Goal: Entertainment & Leisure: Consume media (video, audio)

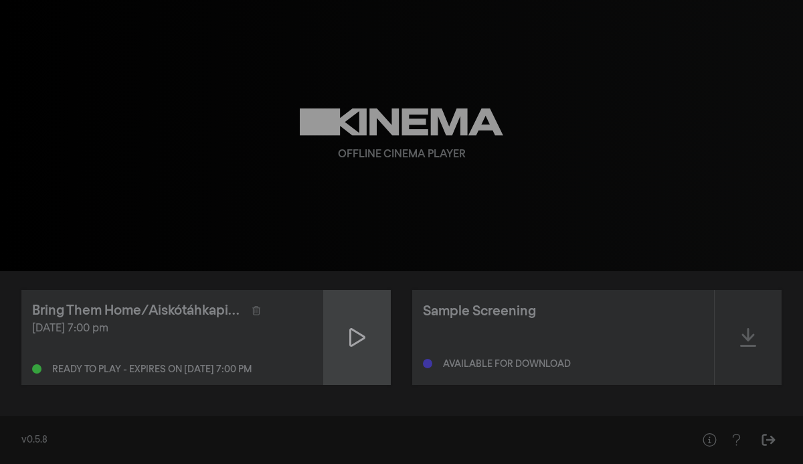
click at [363, 340] on icon at bounding box center [357, 337] width 16 height 21
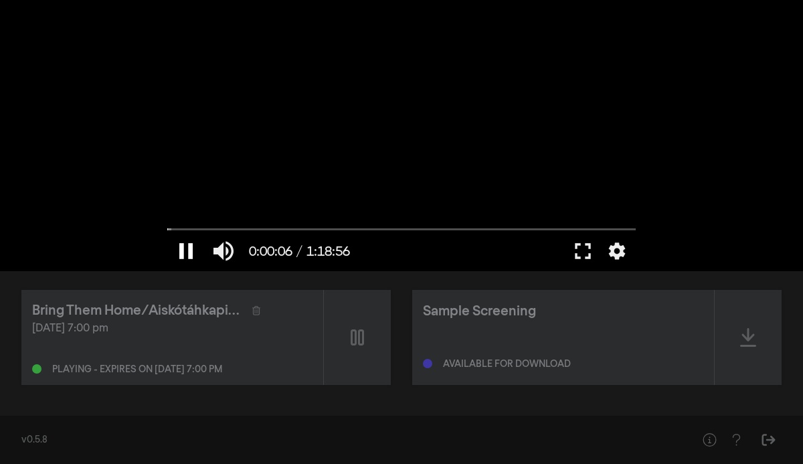
click at [191, 250] on button "pause" at bounding box center [185, 251] width 37 height 40
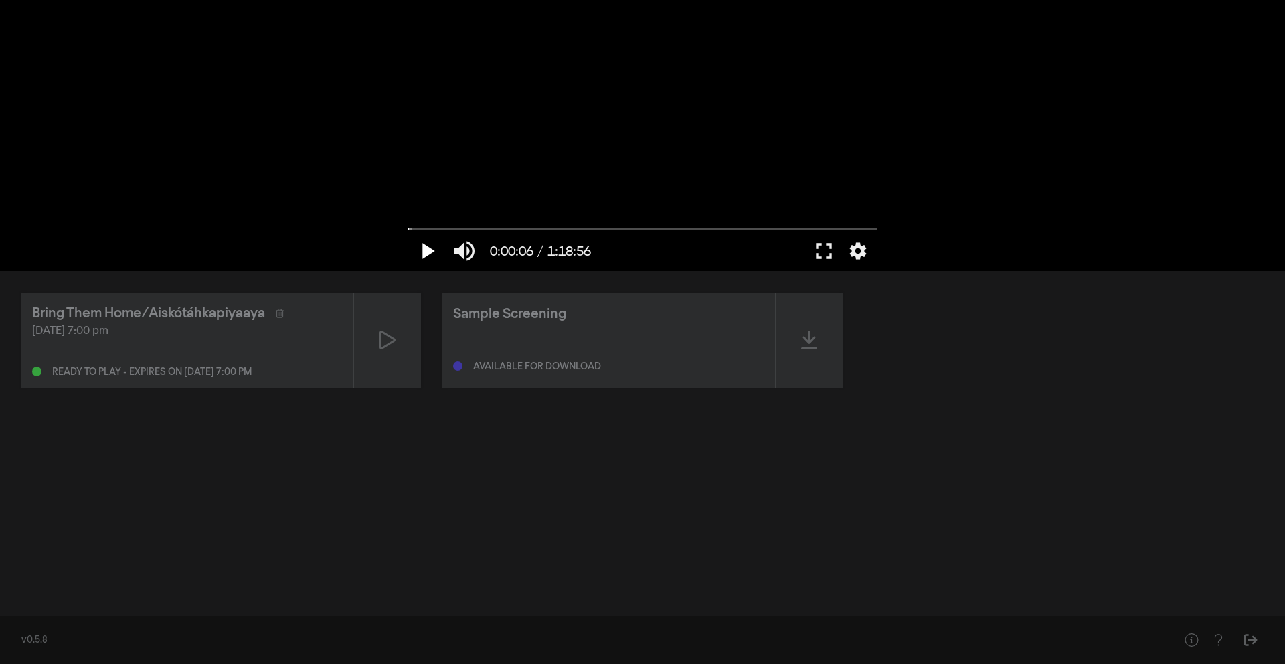
click at [423, 247] on button "play_arrow" at bounding box center [426, 251] width 37 height 40
click at [423, 247] on button "pause" at bounding box center [426, 251] width 37 height 40
click at [427, 248] on button "play_arrow" at bounding box center [426, 251] width 37 height 40
click at [802, 225] on div "pause 0:00:15 / 1:18:56 volume_up fullscreen settings closed_caption Captions O…" at bounding box center [642, 135] width 1285 height 271
click at [802, 248] on button "fullscreen" at bounding box center [823, 251] width 37 height 40
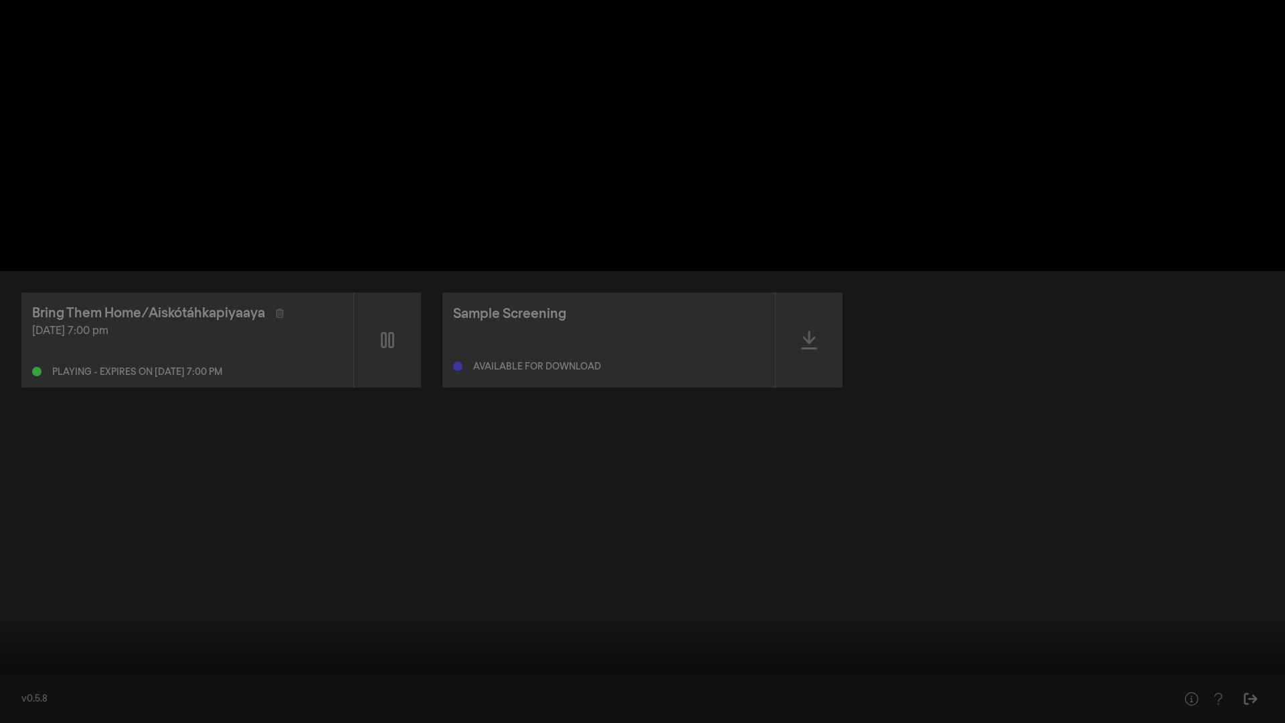
click at [27, 463] on button "pause" at bounding box center [25, 702] width 37 height 40
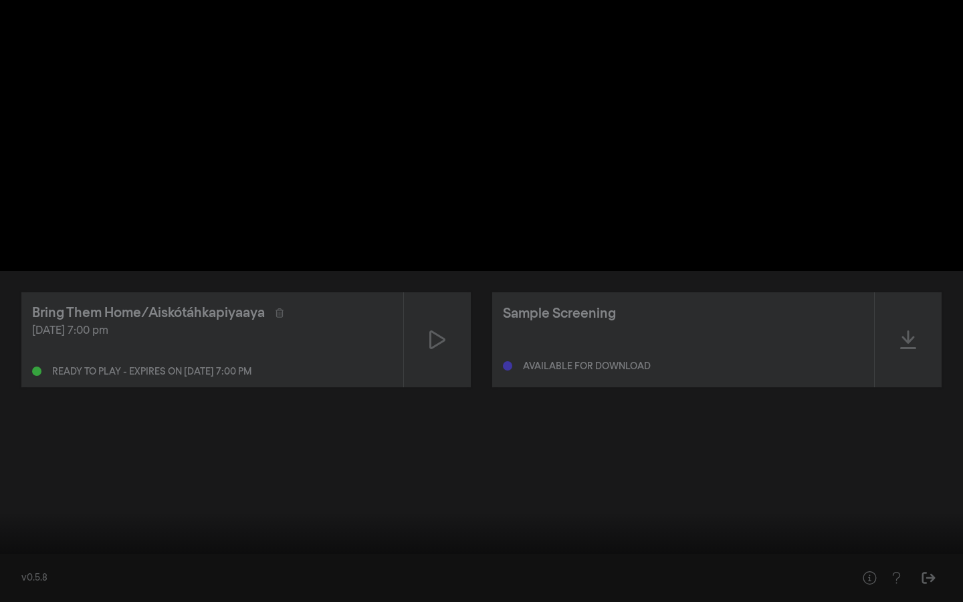
click at [8, 463] on input "Seek" at bounding box center [482, 560] width 950 height 8
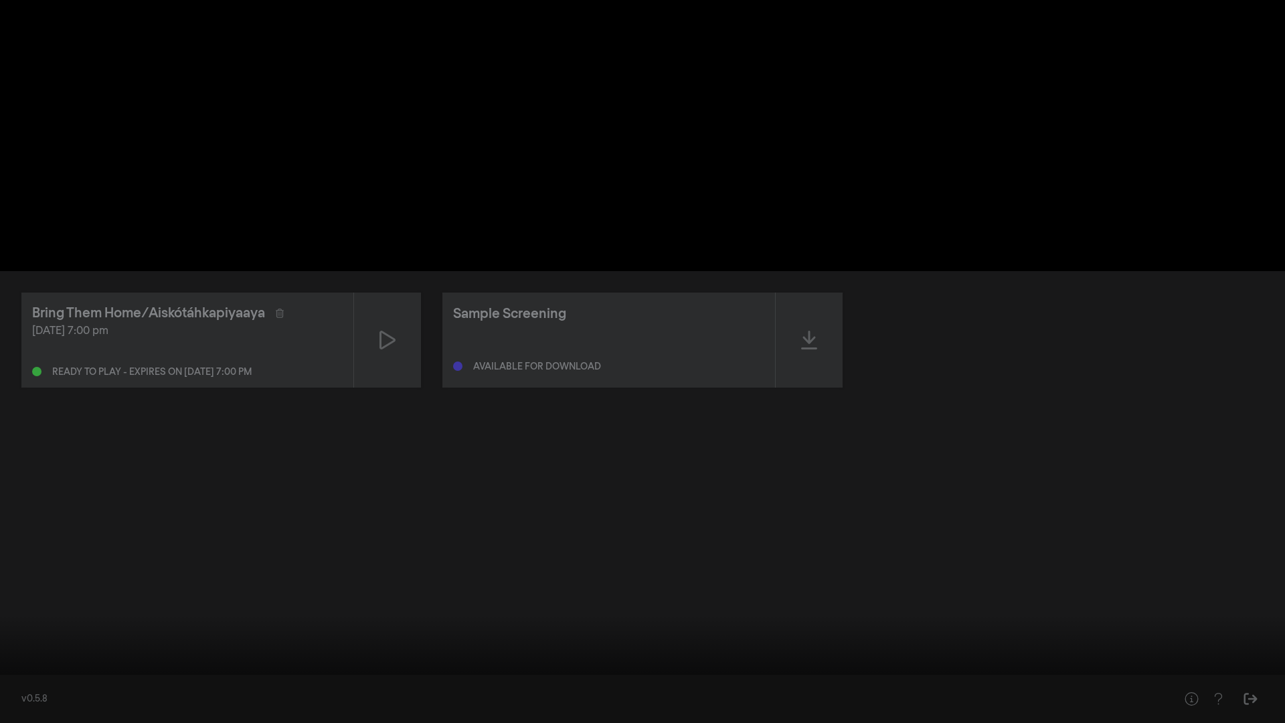
click at [802, 295] on div at bounding box center [642, 361] width 1285 height 723
click at [24, 463] on button "pause" at bounding box center [25, 702] width 37 height 40
click at [11, 463] on input "Seek" at bounding box center [642, 680] width 1271 height 8
drag, startPoint x: 50, startPoint y: 684, endPoint x: 11, endPoint y: 686, distance: 38.9
click at [11, 463] on input "Seek" at bounding box center [642, 680] width 1271 height 8
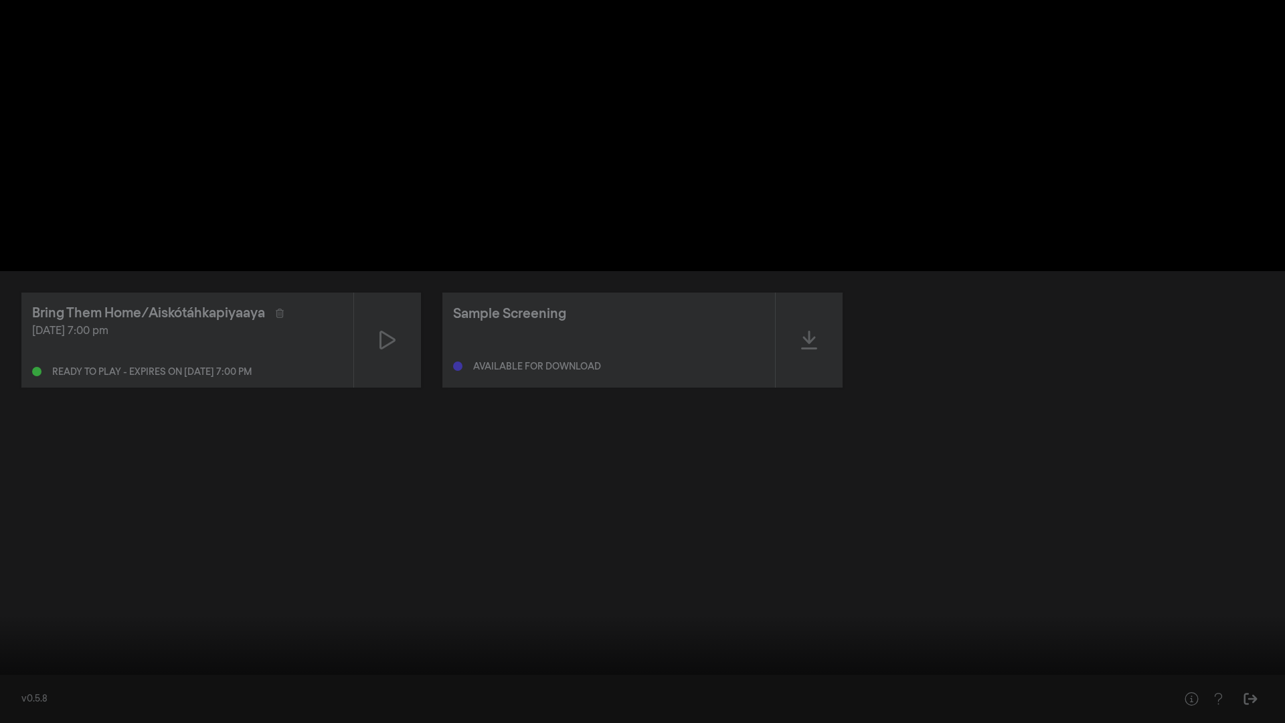
click at [24, 463] on button "play_arrow" at bounding box center [25, 702] width 37 height 40
type input "4.85294"
